Goal: Task Accomplishment & Management: Manage account settings

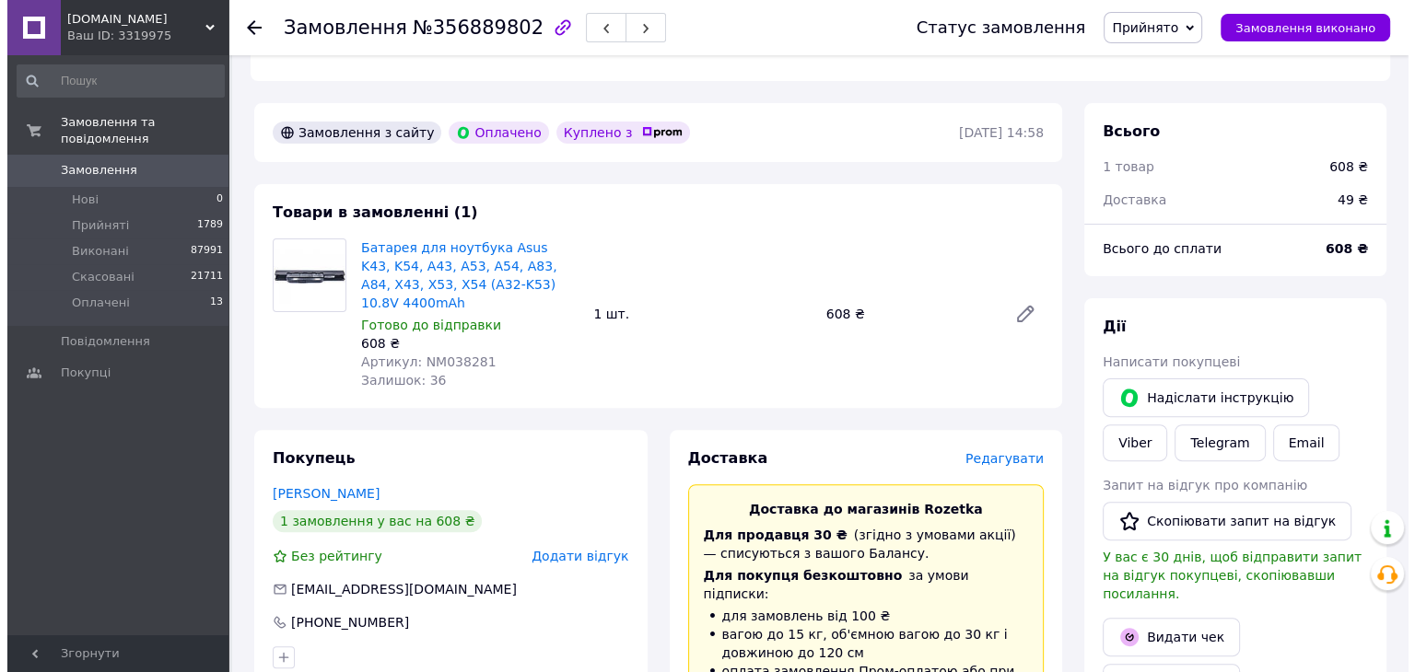
scroll to position [737, 0]
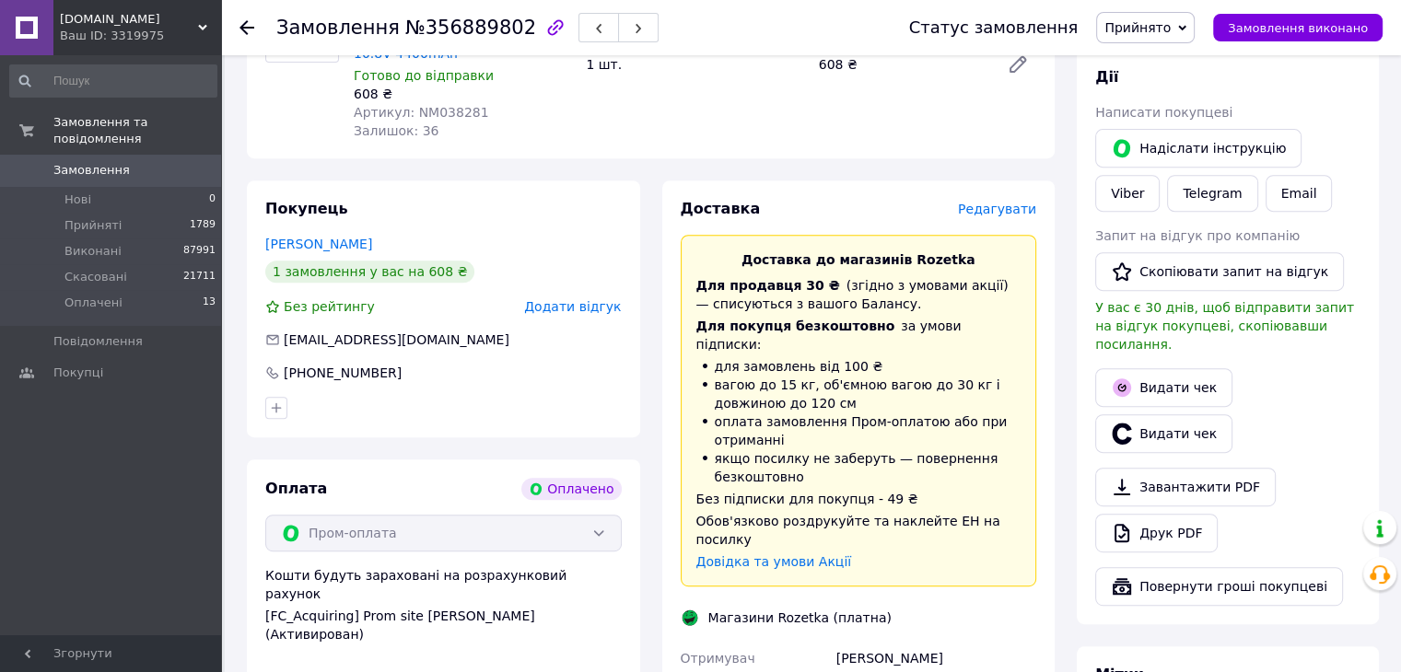
click at [1006, 202] on span "Редагувати" at bounding box center [997, 209] width 78 height 15
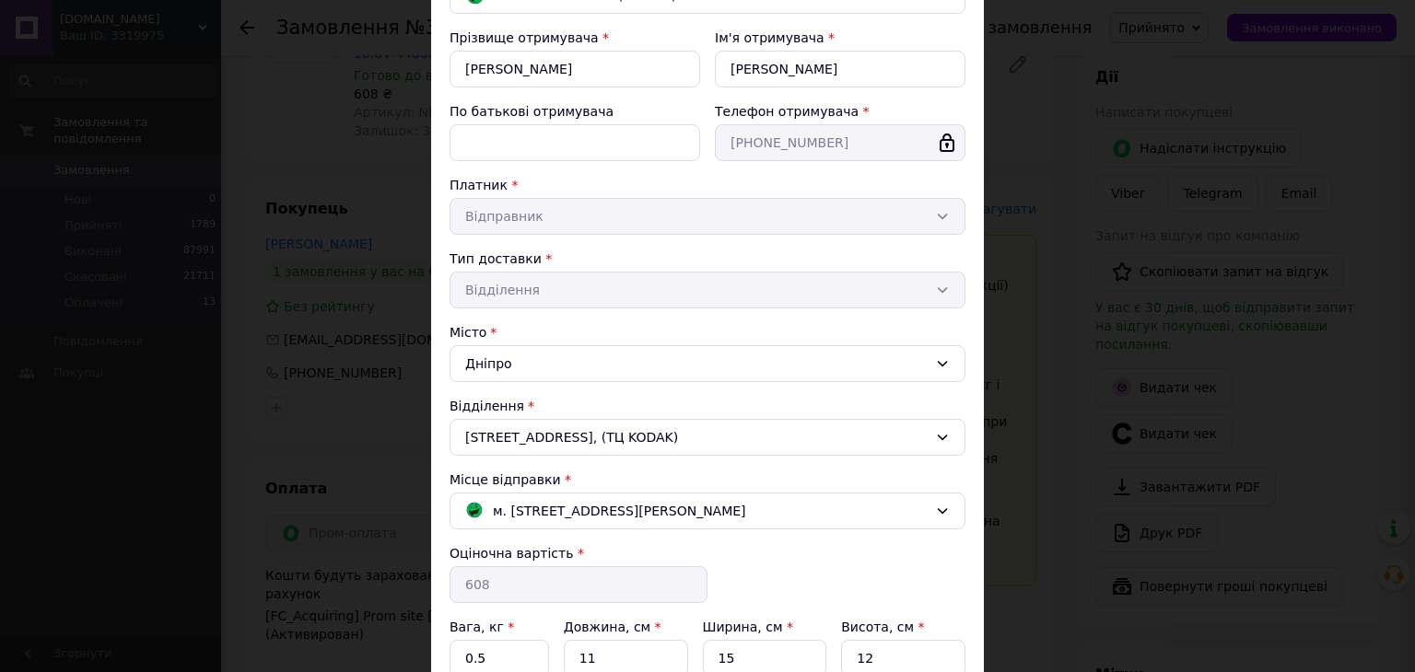
scroll to position [276, 0]
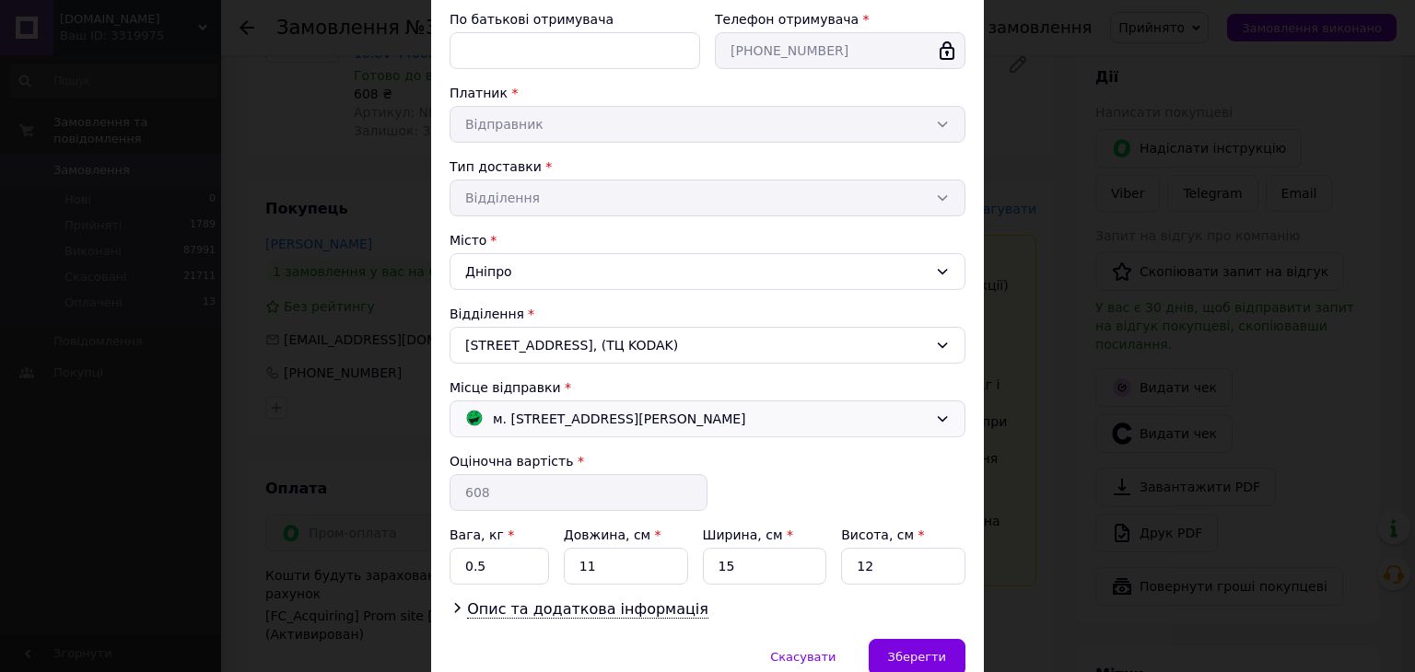
click at [670, 417] on span "м. [STREET_ADDRESS][PERSON_NAME]" at bounding box center [619, 419] width 253 height 20
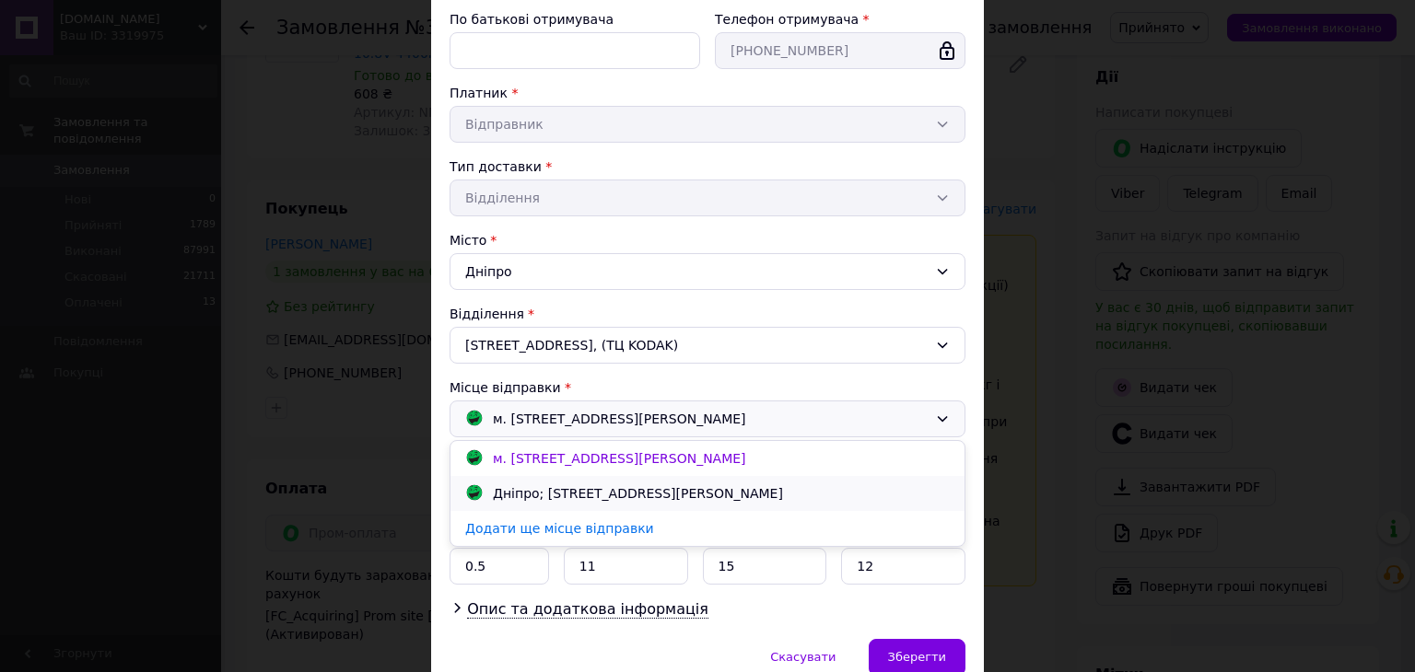
click at [608, 485] on div "Дніпро; проспект Богдана Хмельницького, 118 Д" at bounding box center [637, 494] width 299 height 20
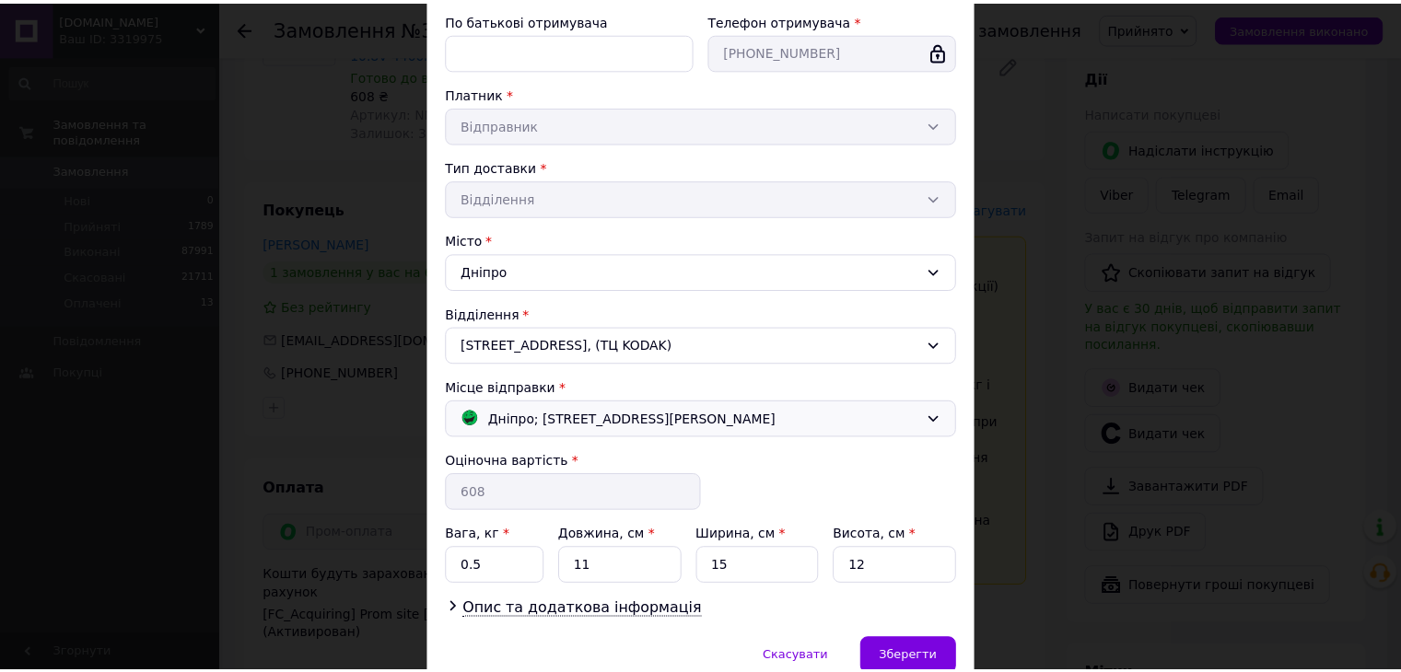
scroll to position [358, 0]
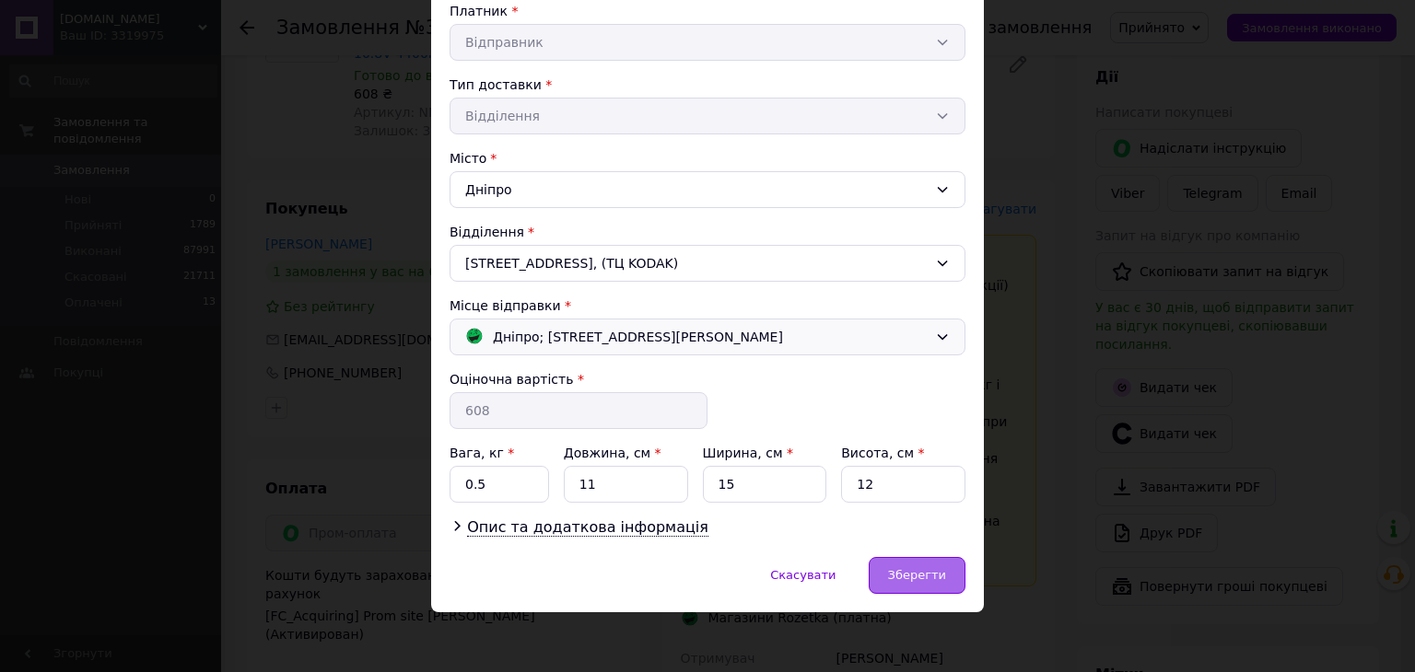
click at [925, 572] on span "Зберегти" at bounding box center [917, 575] width 58 height 14
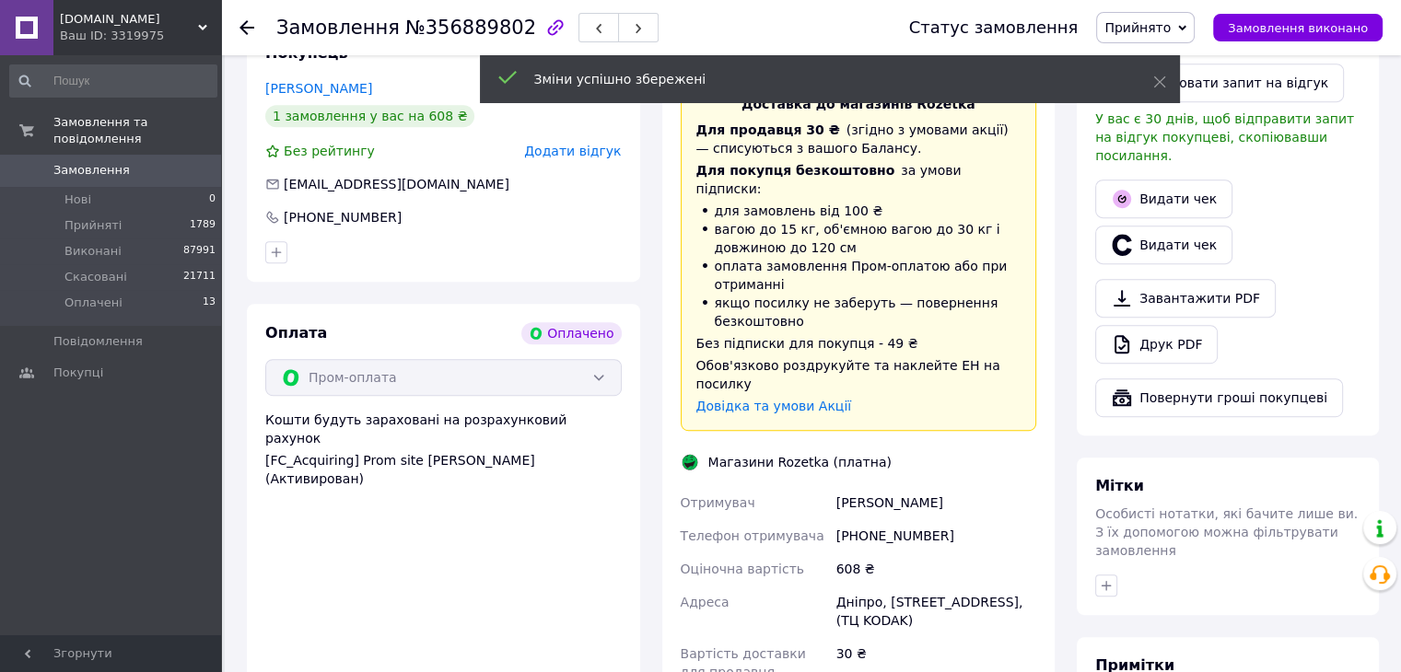
scroll to position [1105, 0]
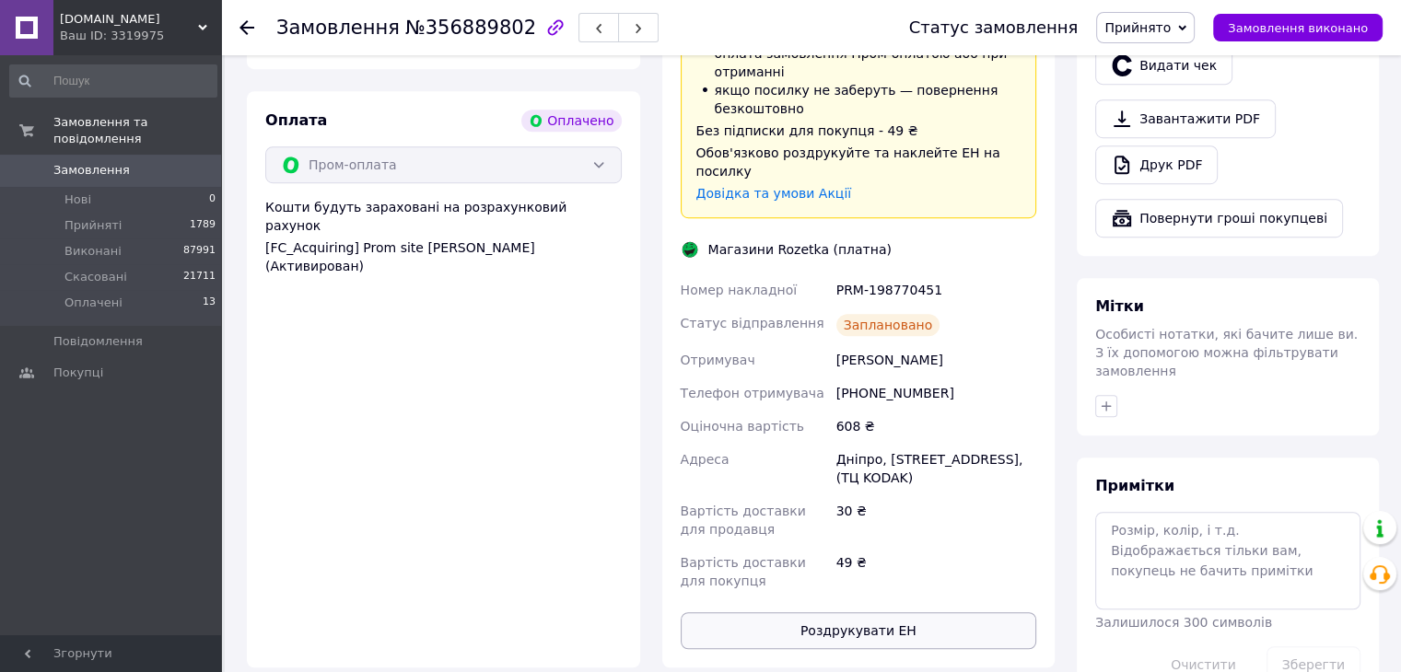
click at [910, 612] on button "Роздрукувати ЕН" at bounding box center [859, 630] width 356 height 37
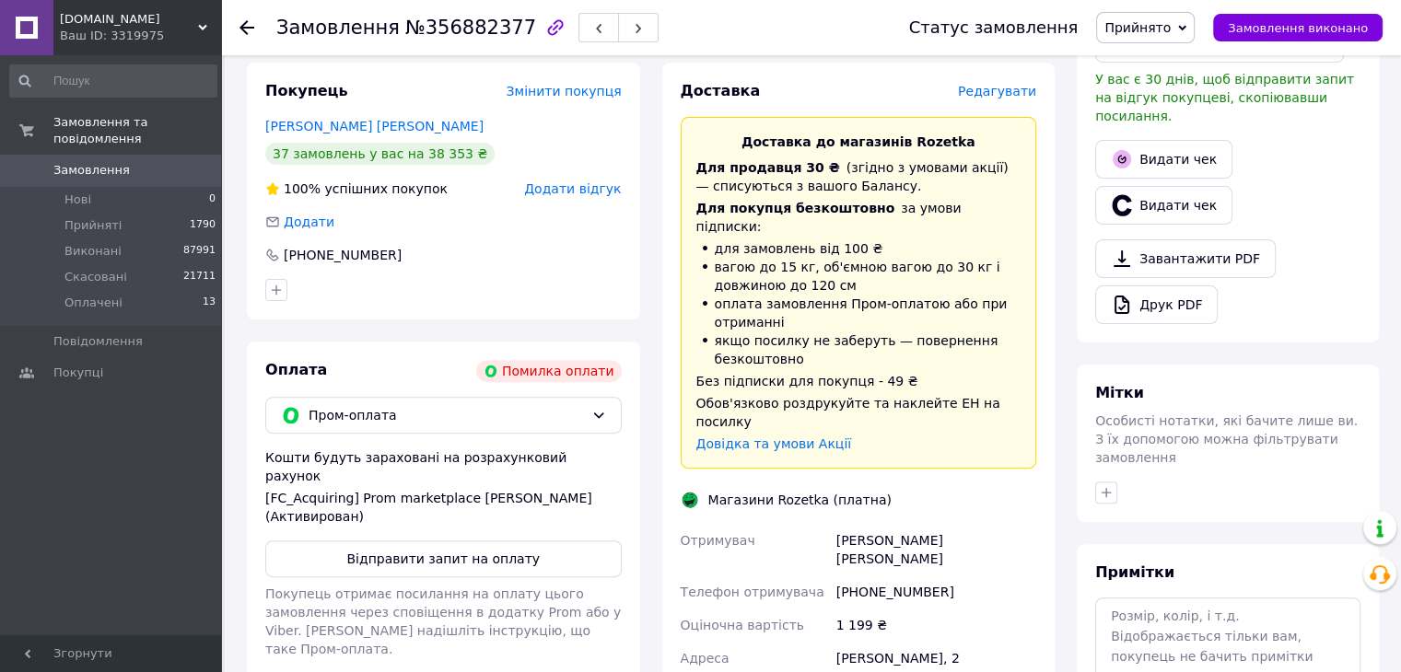
scroll to position [460, 0]
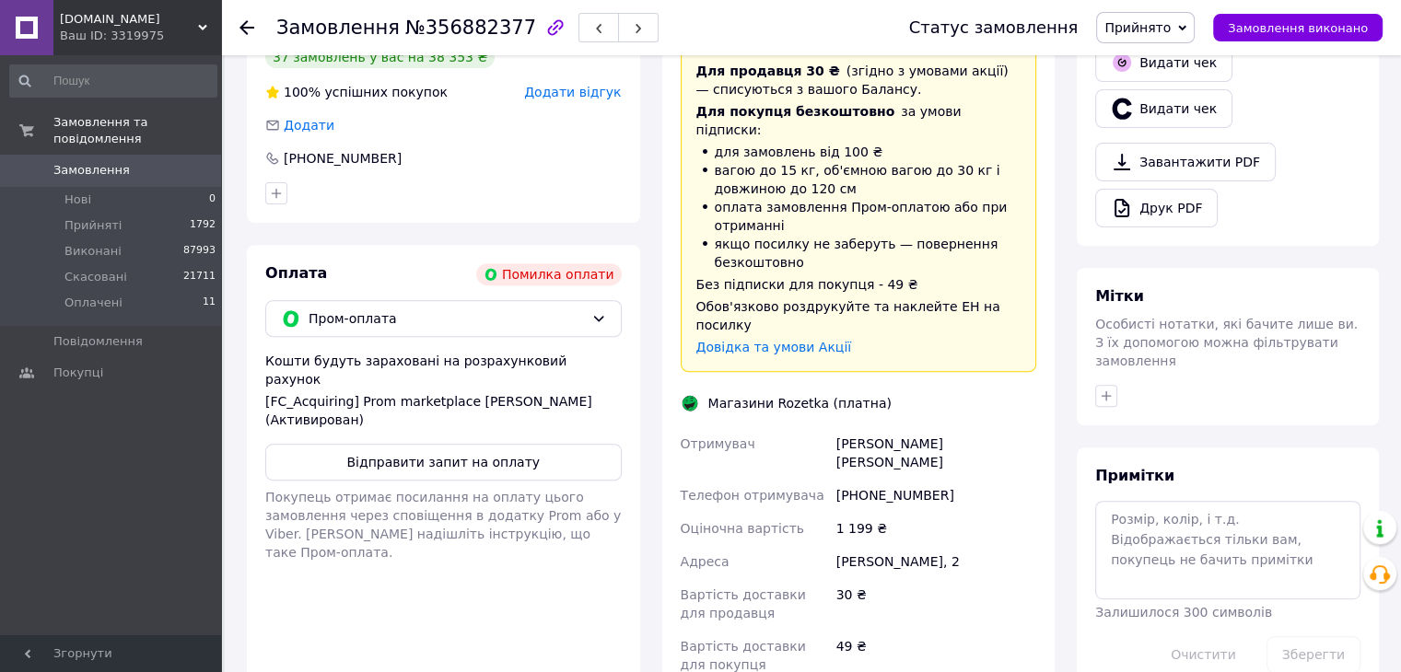
scroll to position [829, 0]
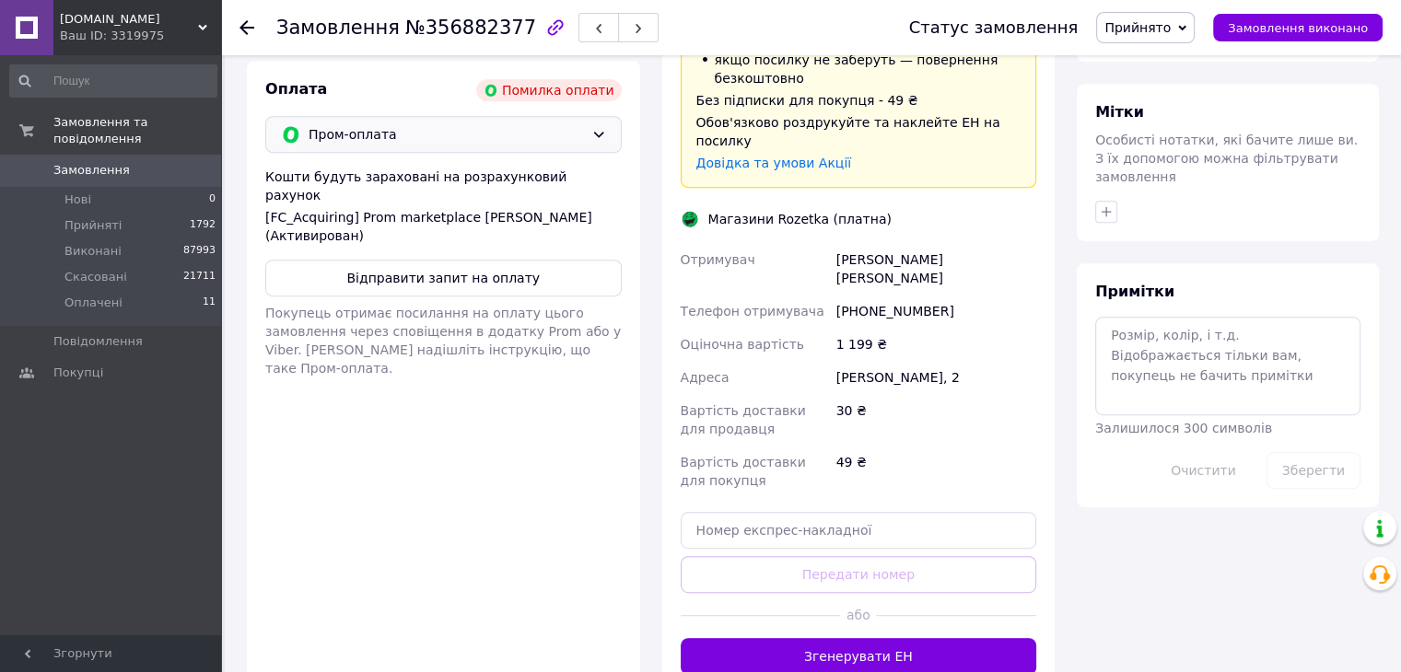
click at [483, 134] on span "Пром-оплата" at bounding box center [446, 134] width 275 height 20
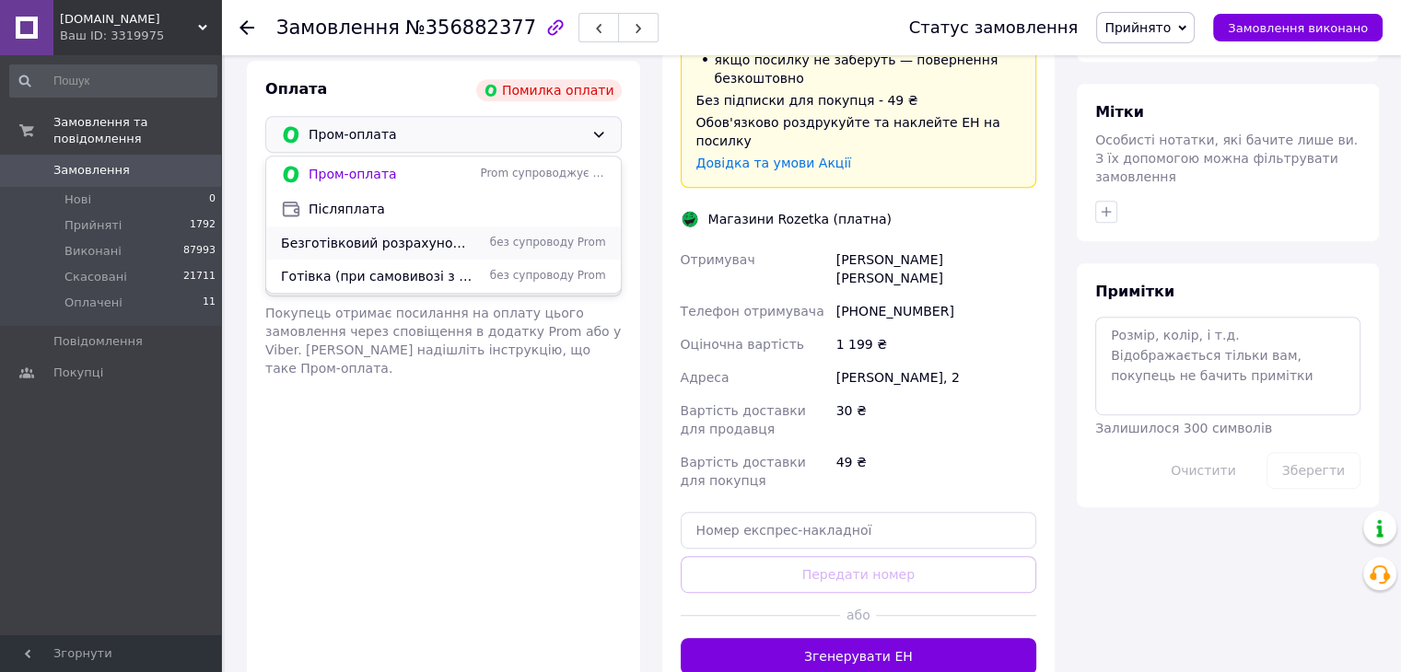
click at [477, 244] on div "без супроводу Prom" at bounding box center [542, 243] width 133 height 16
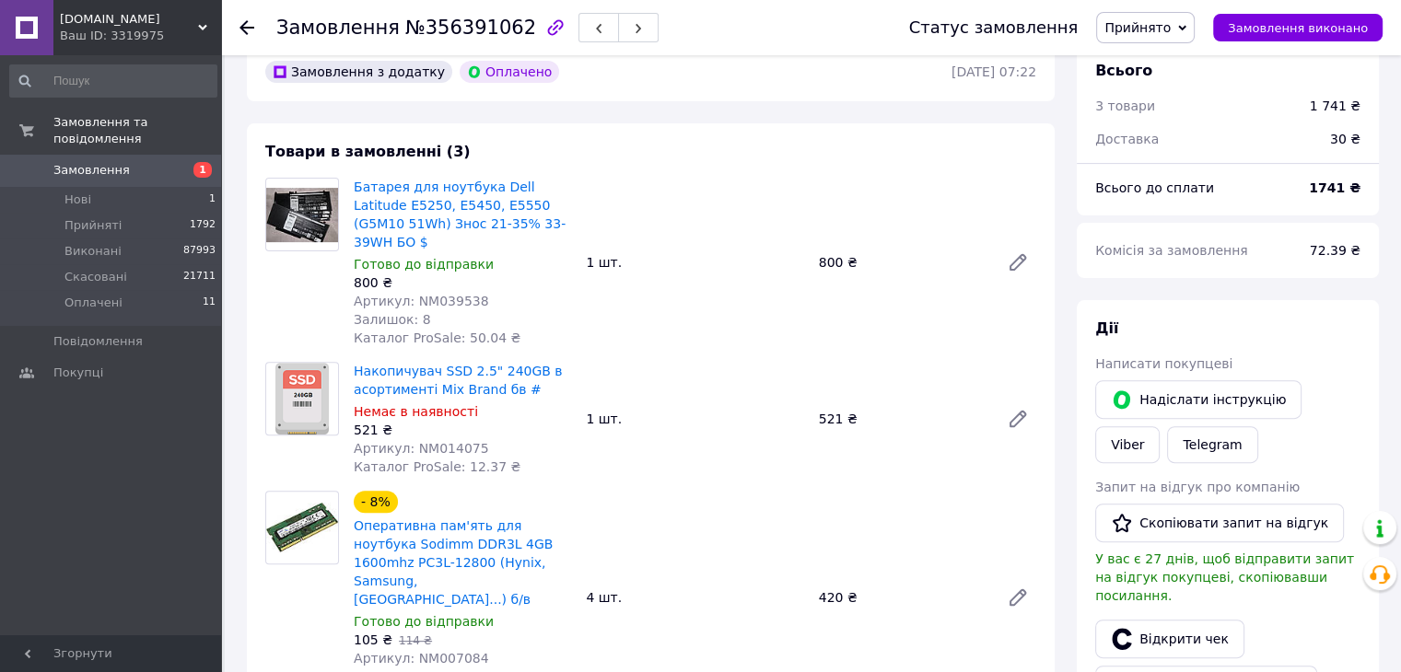
scroll to position [553, 0]
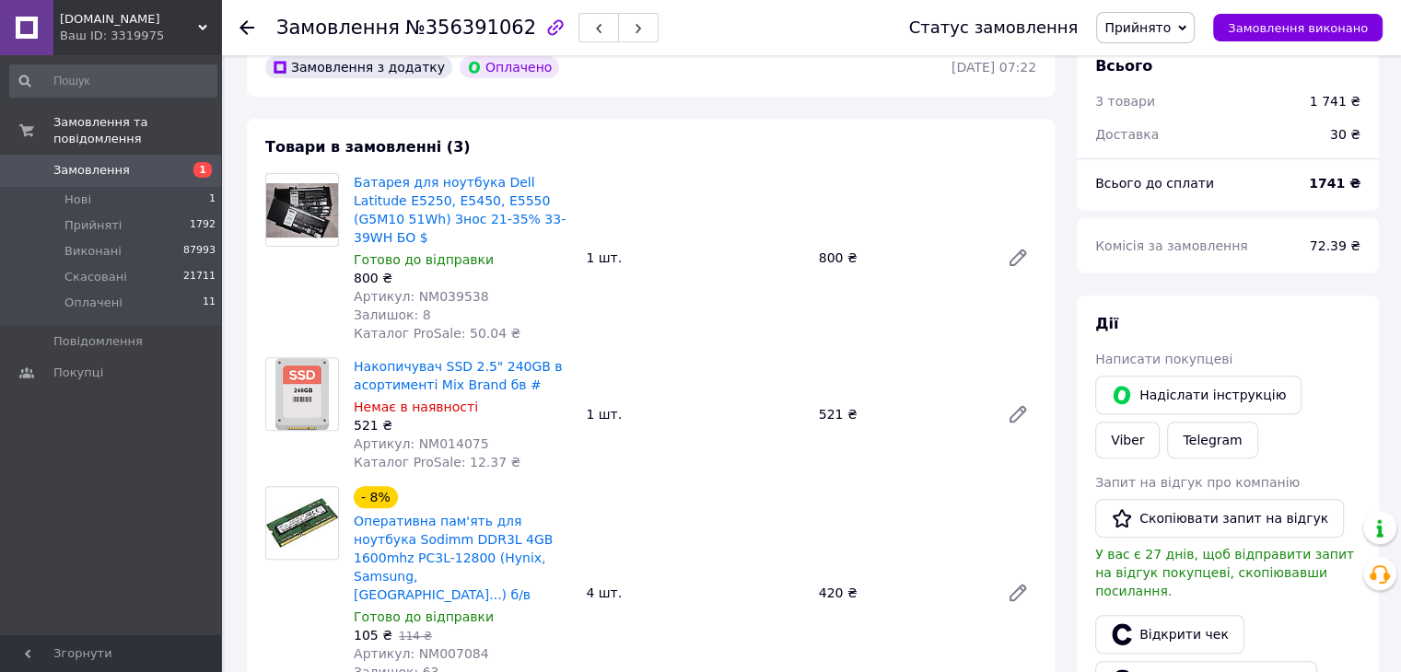
click at [452, 33] on span "№356391062" at bounding box center [470, 28] width 131 height 22
copy span "356391062"
